Goal: Information Seeking & Learning: Learn about a topic

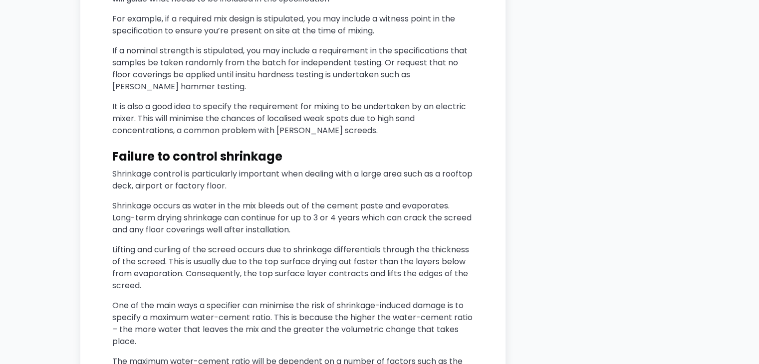
scroll to position [1995, 0]
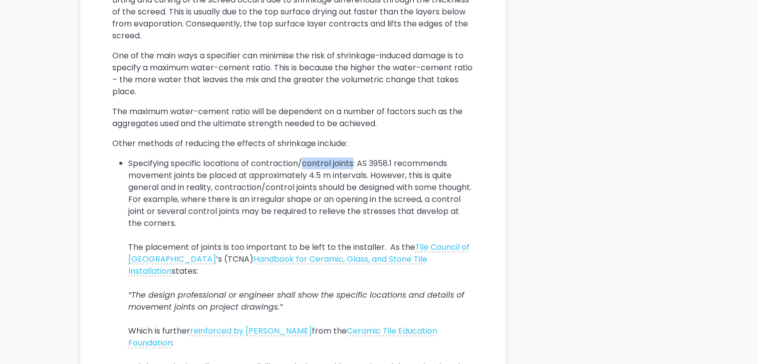
drag, startPoint x: 304, startPoint y: 177, endPoint x: 354, endPoint y: 176, distance: 49.4
click at [354, 176] on li "Specifying specific locations of contraction/control joints: AS 3958.1 recommen…" at bounding box center [300, 277] width 345 height 239
click at [379, 190] on li "Specifying specific locations of contraction/control joints: AS 3958.1 recommen…" at bounding box center [300, 277] width 345 height 239
drag, startPoint x: 126, startPoint y: 201, endPoint x: 221, endPoint y: 201, distance: 95.8
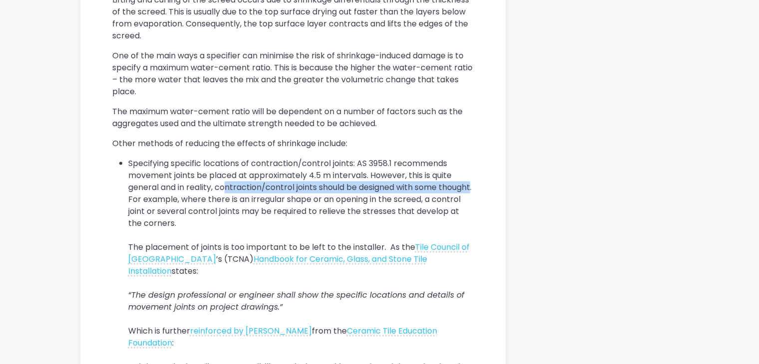
drag, startPoint x: 224, startPoint y: 199, endPoint x: 158, endPoint y: 208, distance: 66.4
click at [158, 208] on li "Specifying specific locations of contraction/control joints: AS 3958.1 recommen…" at bounding box center [300, 277] width 345 height 239
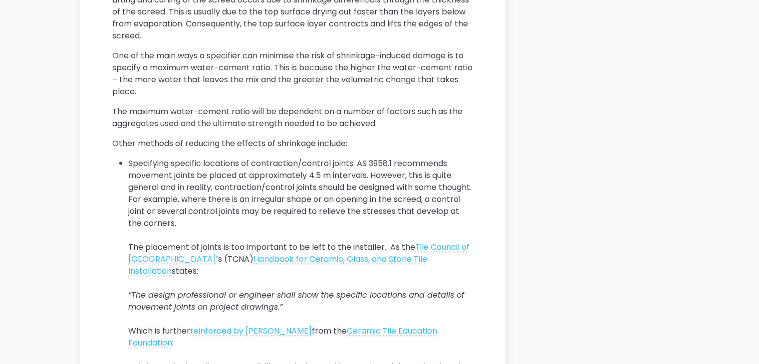
drag, startPoint x: 186, startPoint y: 207, endPoint x: 198, endPoint y: 207, distance: 12.0
click at [187, 207] on li "Specifying specific locations of contraction/control joints: AS 3958.1 recommen…" at bounding box center [300, 277] width 345 height 239
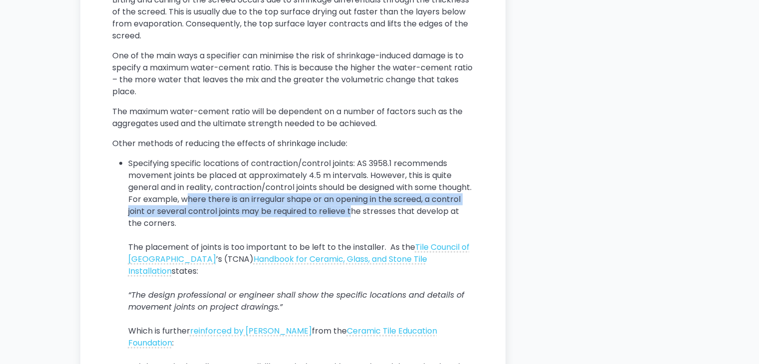
drag, startPoint x: 221, startPoint y: 208, endPoint x: 383, endPoint y: 222, distance: 161.7
click at [383, 222] on li "Specifying specific locations of contraction/control joints: AS 3958.1 recommen…" at bounding box center [300, 277] width 345 height 239
click at [293, 224] on li "Specifying specific locations of contraction/control joints: AS 3958.1 recommen…" at bounding box center [300, 277] width 345 height 239
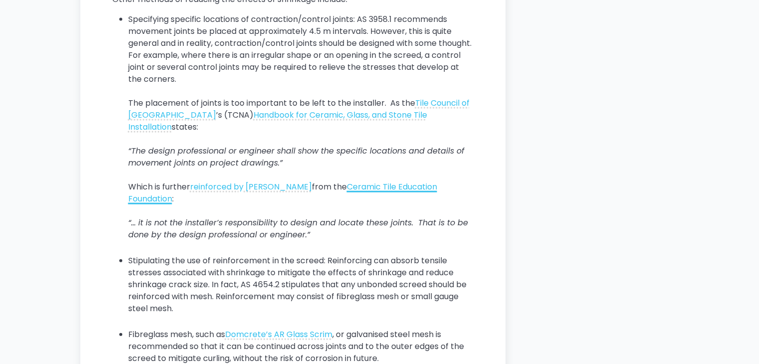
scroll to position [2244, 0]
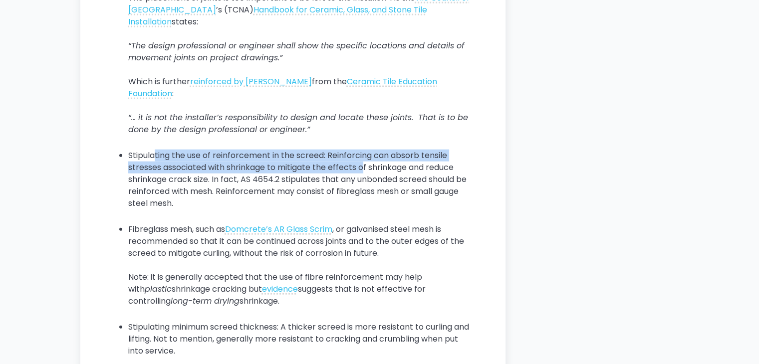
drag, startPoint x: 153, startPoint y: 166, endPoint x: 363, endPoint y: 177, distance: 210.8
click at [363, 177] on li "Stipulating the use of reinforcement in the screed: Reinforcing can absorb tens…" at bounding box center [300, 186] width 345 height 72
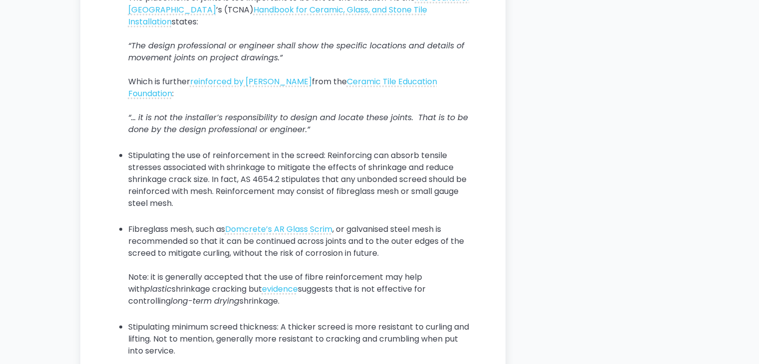
click at [267, 190] on li "Stipulating the use of reinforcement in the screed: Reinforcing can absorb tens…" at bounding box center [300, 186] width 345 height 72
drag, startPoint x: 134, startPoint y: 192, endPoint x: 276, endPoint y: 192, distance: 142.1
click at [276, 192] on li "Stipulating the use of reinforcement in the screed: Reinforcing can absorb tens…" at bounding box center [300, 186] width 345 height 72
click at [311, 192] on li "Stipulating the use of reinforcement in the screed: Reinforcing can absorb tens…" at bounding box center [300, 186] width 345 height 72
drag, startPoint x: 249, startPoint y: 201, endPoint x: 313, endPoint y: 208, distance: 64.3
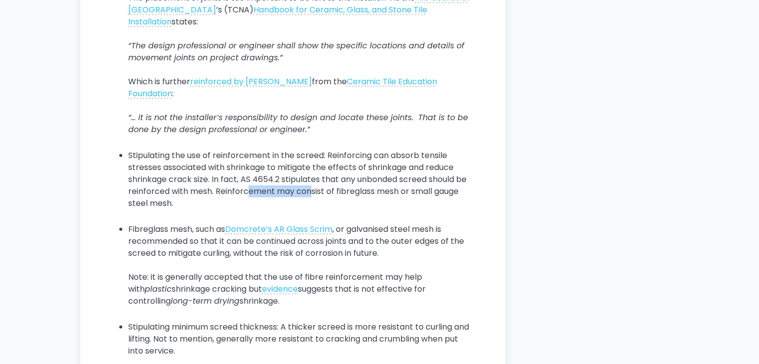
click at [313, 208] on li "Stipulating the use of reinforcement in the screed: Reinforcing can absorb tens…" at bounding box center [300, 186] width 345 height 72
click at [358, 208] on li "Stipulating the use of reinforcement in the screed: Reinforcing can absorb tens…" at bounding box center [300, 186] width 345 height 72
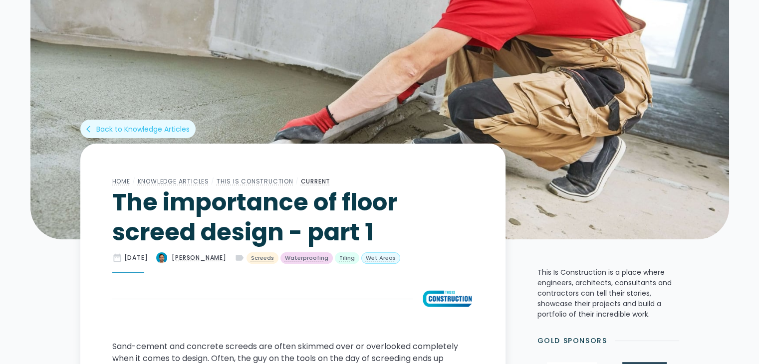
scroll to position [0, 0]
